Goal: Book appointment/travel/reservation

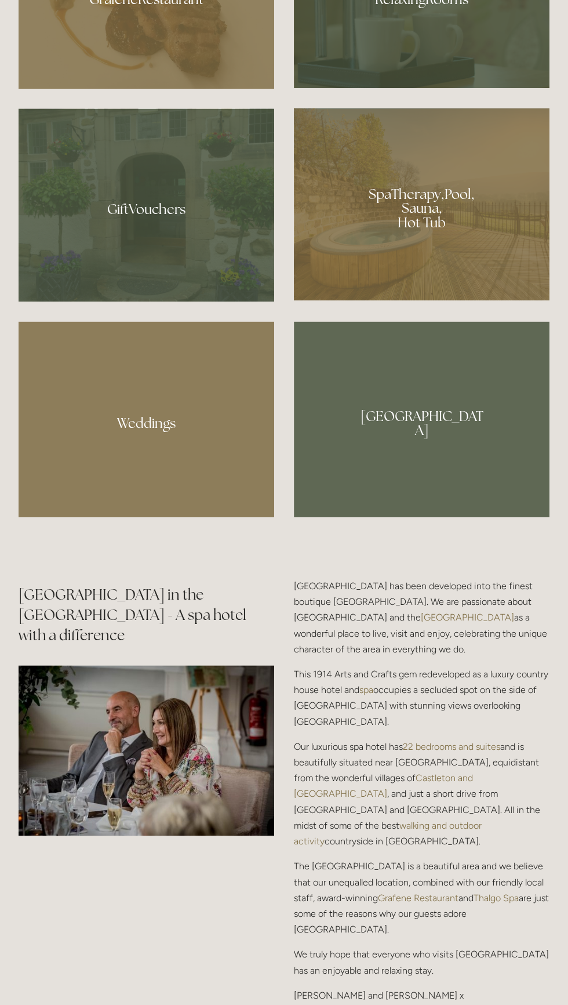
scroll to position [1304, 0]
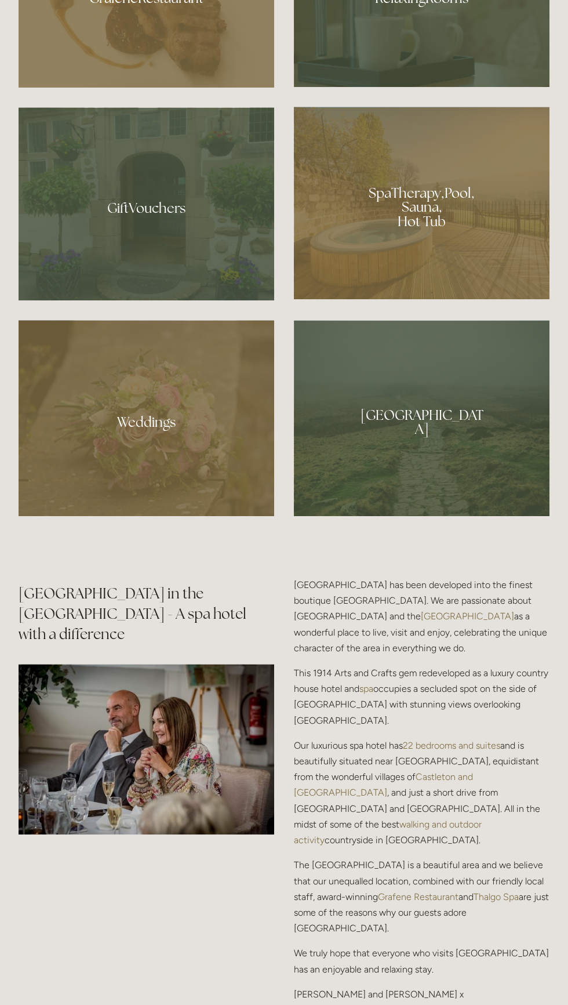
click at [484, 299] on div at bounding box center [422, 203] width 256 height 193
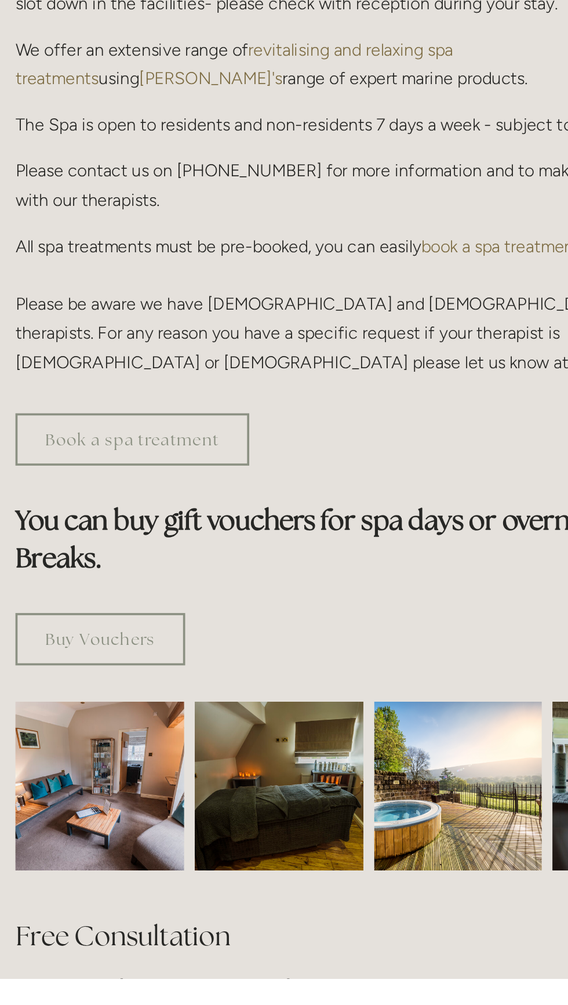
click at [240, 865] on img at bounding box center [212, 901] width 137 height 92
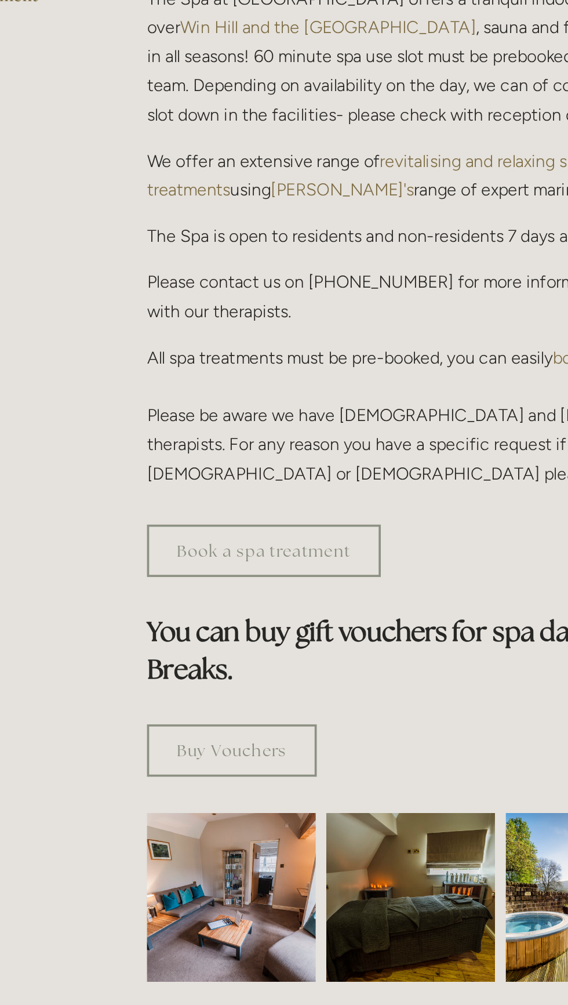
scroll to position [274, 0]
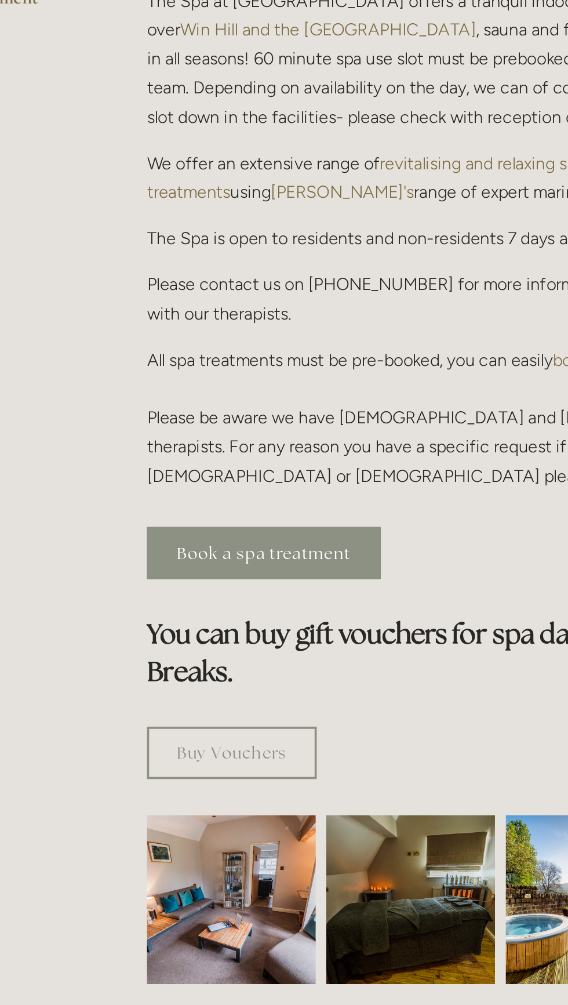
click at [267, 424] on link "Book a spa treatment" at bounding box center [229, 438] width 127 height 28
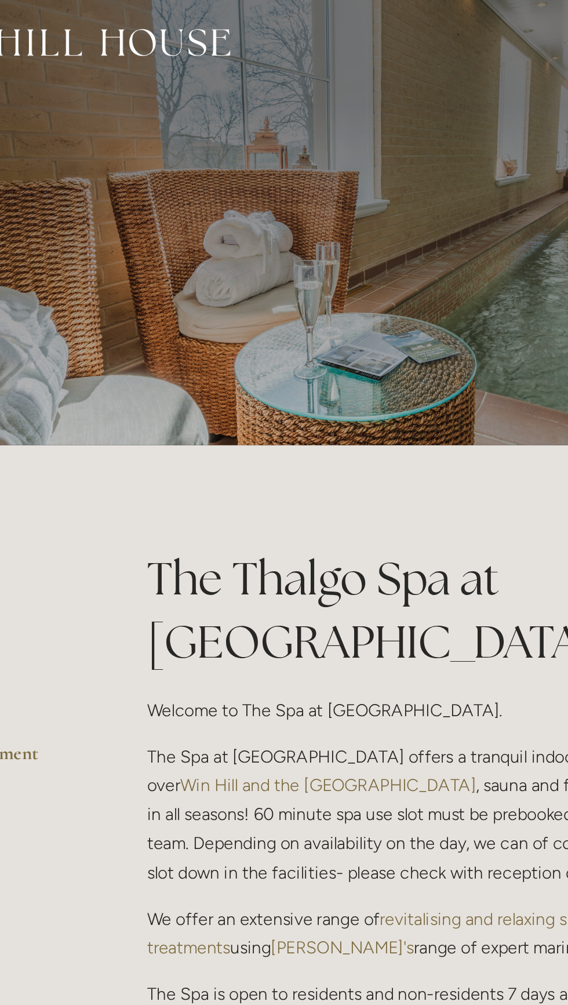
scroll to position [0, 0]
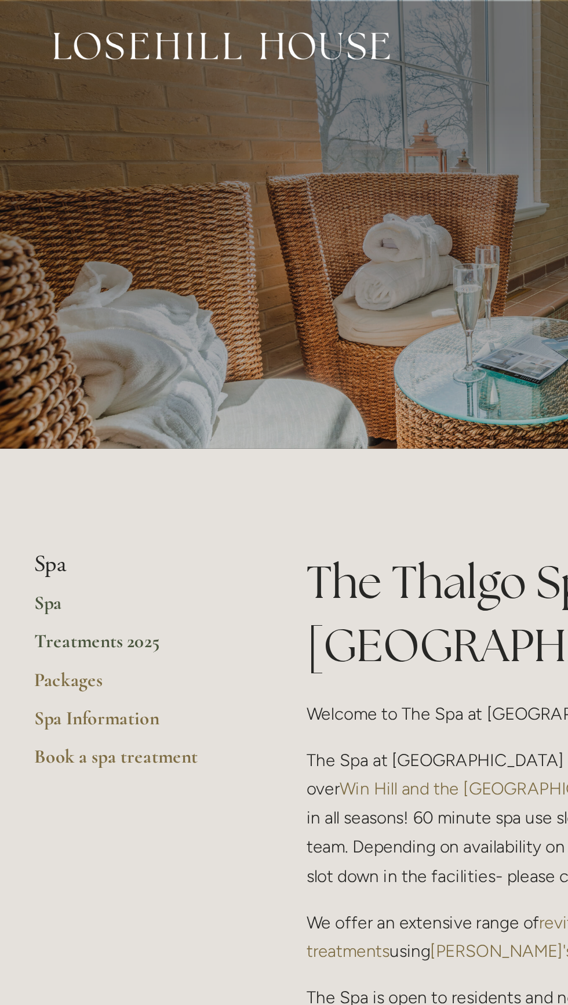
click at [76, 350] on link "Treatments 2025" at bounding box center [74, 352] width 111 height 21
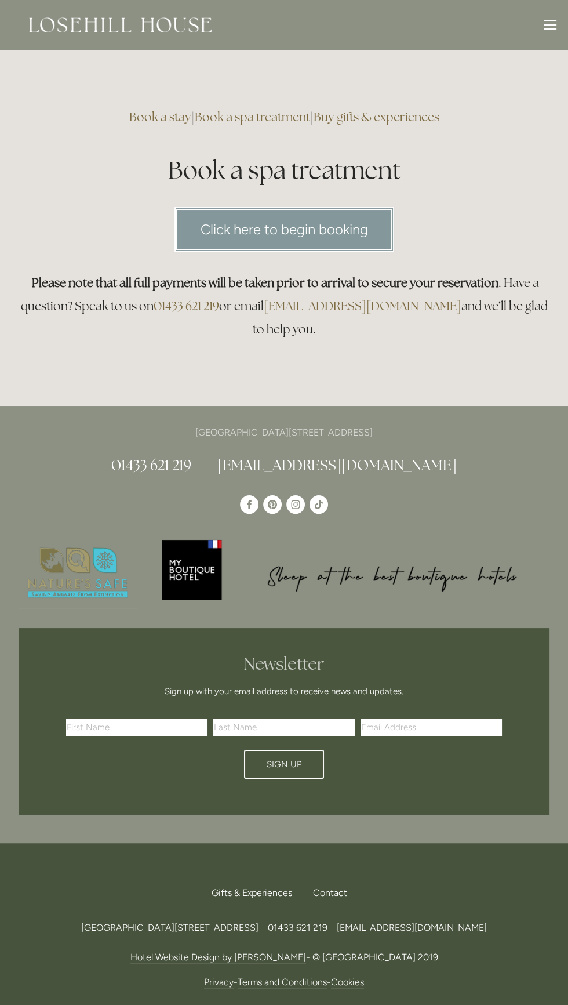
click at [354, 232] on link "Click here to begin booking" at bounding box center [285, 229] width 220 height 45
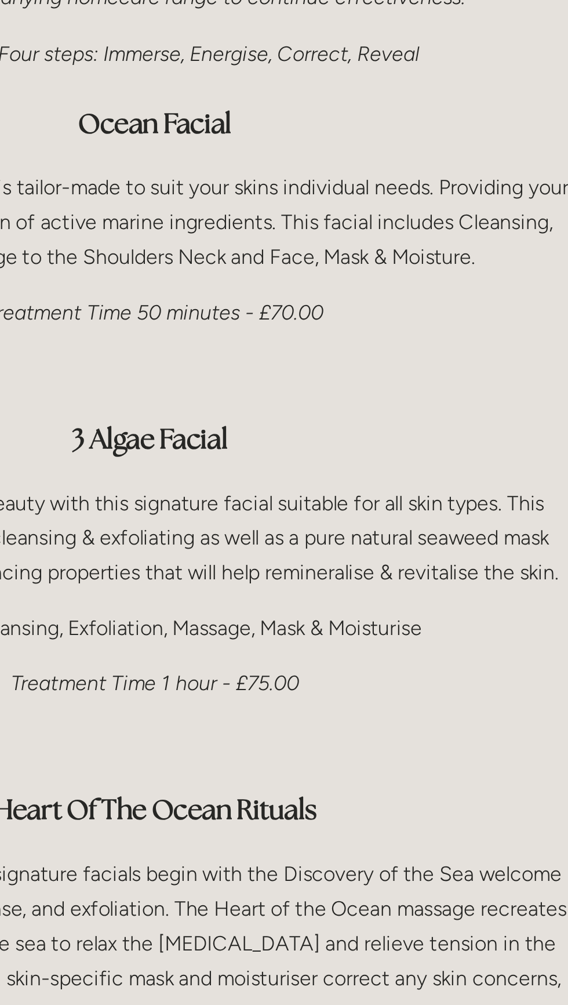
scroll to position [810, 0]
